Goal: Check status

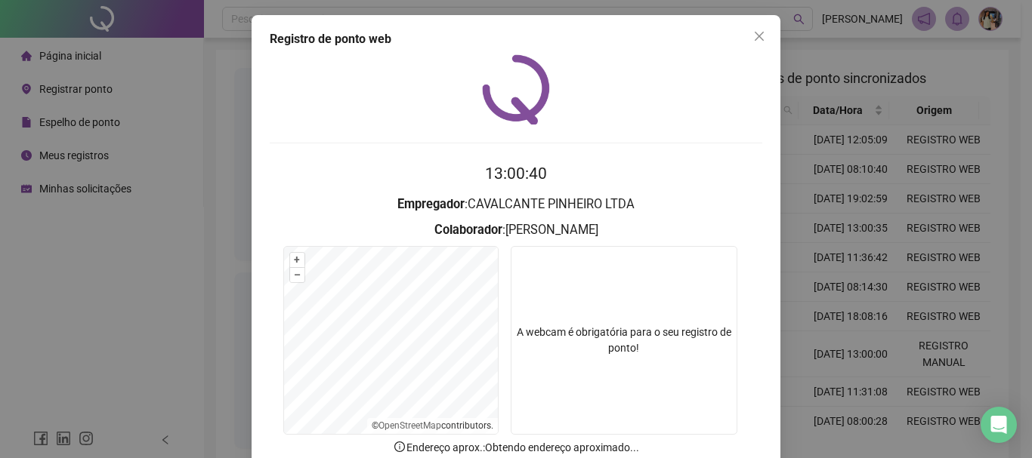
scroll to position [98, 0]
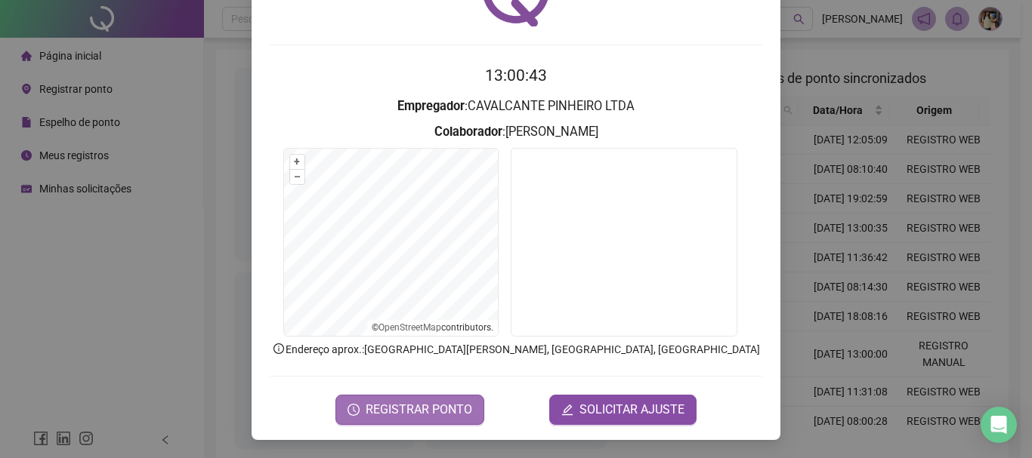
click at [419, 406] on span "REGISTRAR PONTO" at bounding box center [419, 410] width 106 height 18
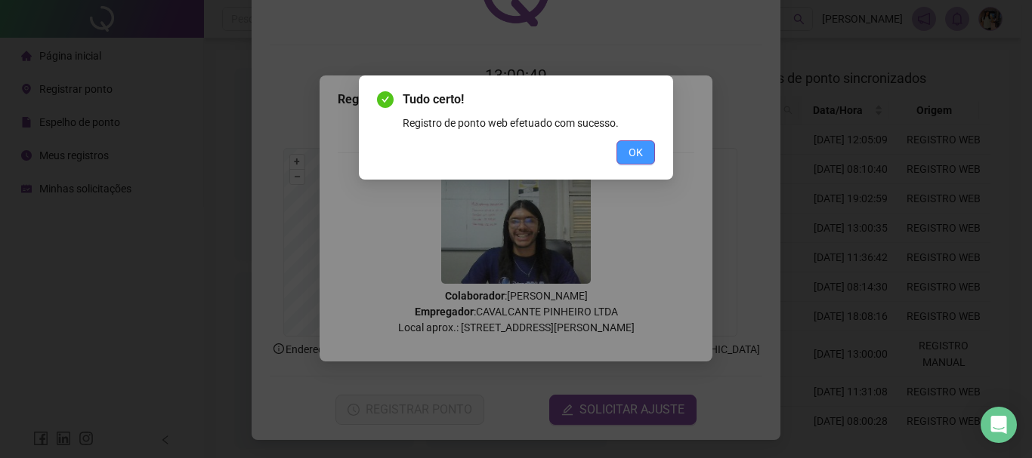
click at [637, 147] on span "OK" at bounding box center [635, 152] width 14 height 17
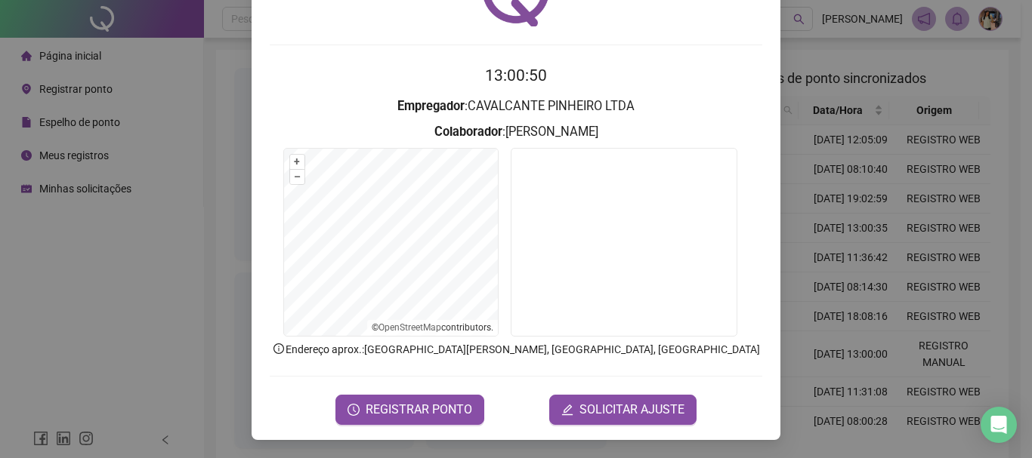
scroll to position [0, 0]
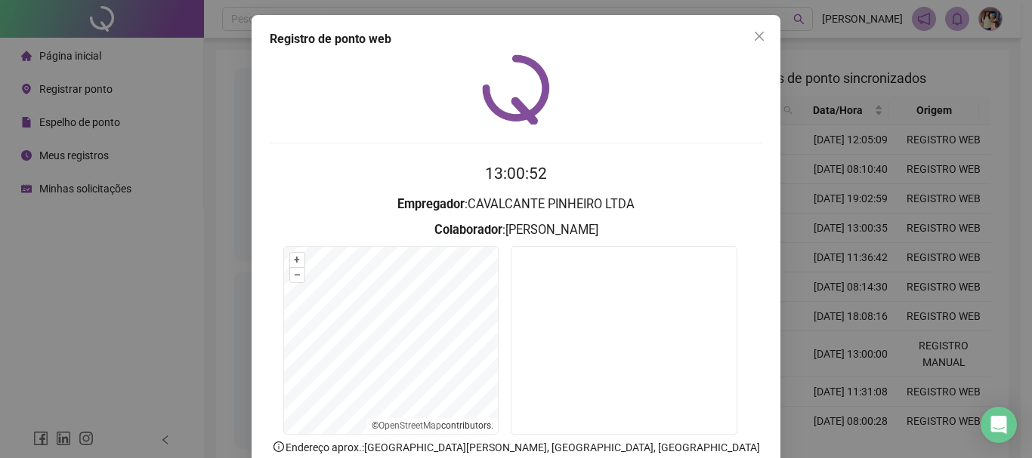
click at [771, 35] on div "Registro de ponto web 13:00:52 Empregador : CAVALCANTE PINHEIRO LTDA Colaborado…" at bounding box center [516, 276] width 529 height 523
click at [753, 32] on icon "close" at bounding box center [759, 36] width 12 height 12
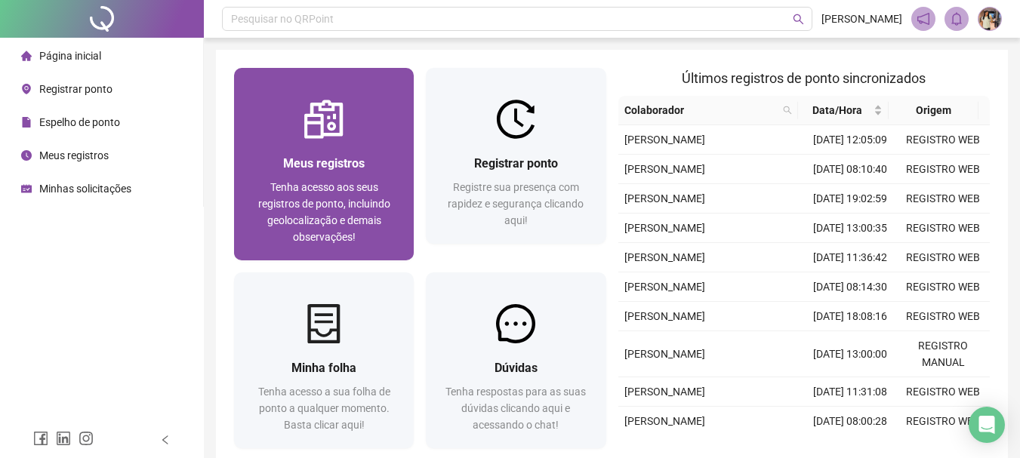
click at [304, 202] on span "Tenha acesso aos seus registros de ponto, incluindo geolocalização e demais obs…" at bounding box center [324, 212] width 132 height 62
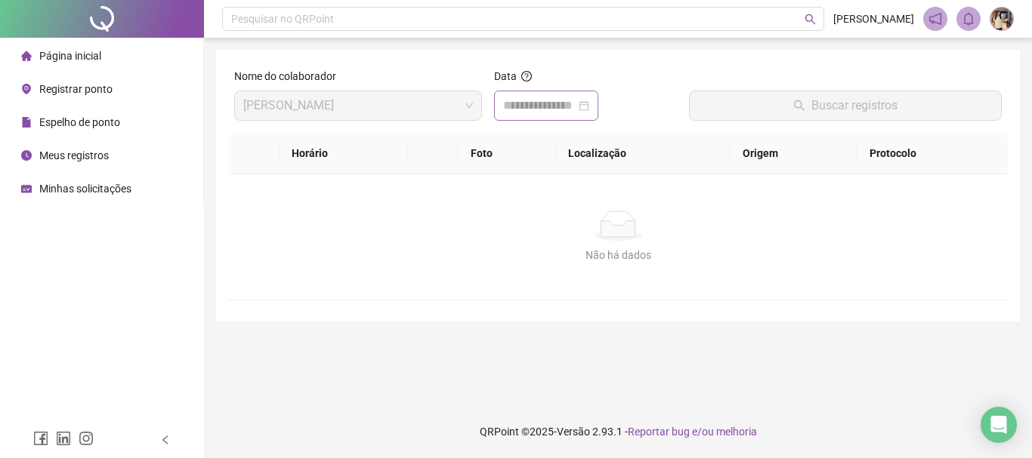
click at [589, 106] on div at bounding box center [546, 106] width 86 height 18
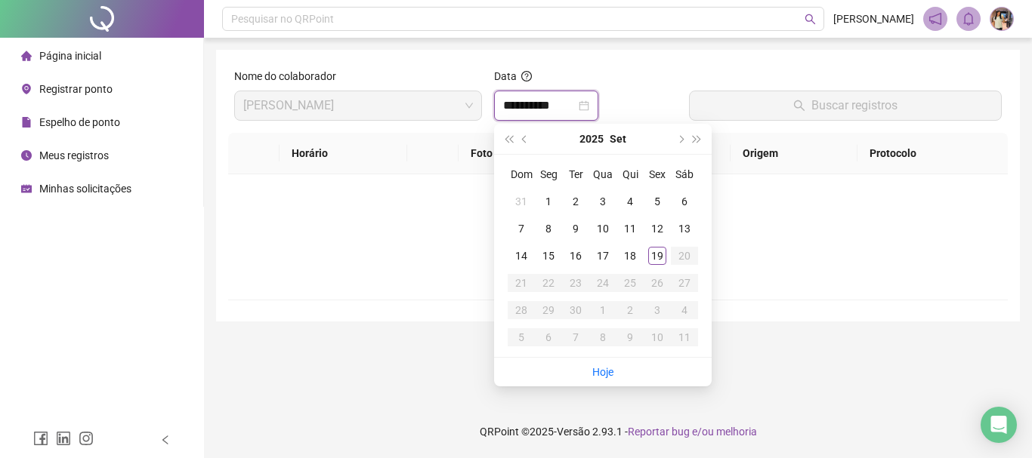
type input "**********"
drag, startPoint x: 657, startPoint y: 259, endPoint x: 673, endPoint y: 223, distance: 39.6
click at [656, 260] on div "19" at bounding box center [657, 256] width 18 height 18
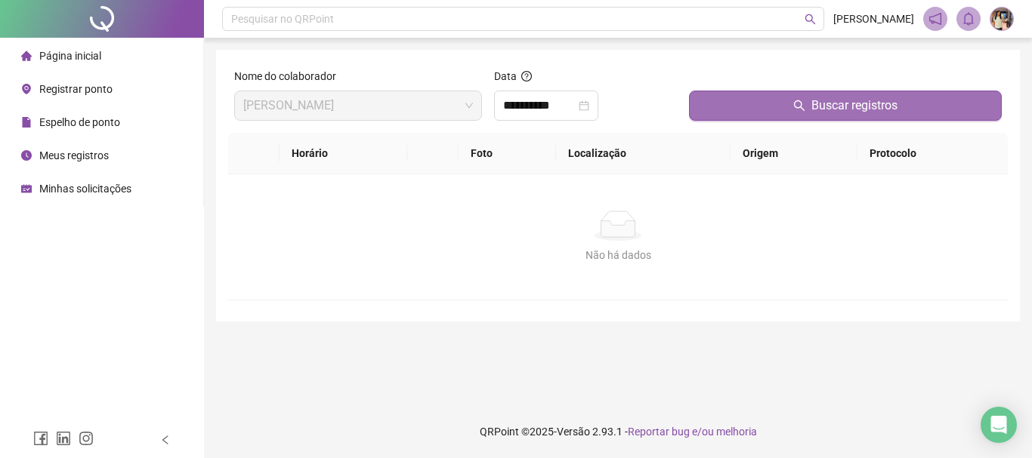
click at [734, 102] on button "Buscar registros" at bounding box center [845, 106] width 313 height 30
